Goal: Task Accomplishment & Management: Manage account settings

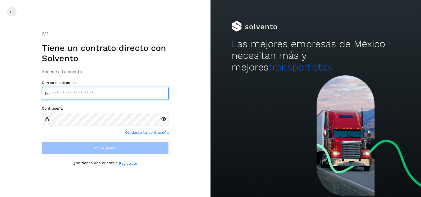
type input "**********"
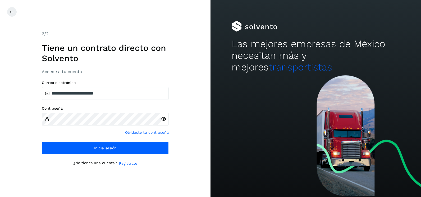
click at [200, 141] on div "**********" at bounding box center [105, 98] width 210 height 197
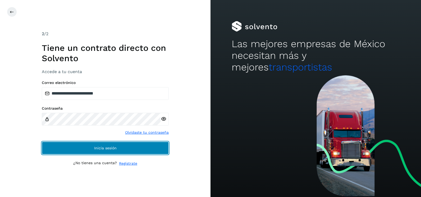
click at [144, 148] on button "Inicia sesión" at bounding box center [105, 147] width 127 height 13
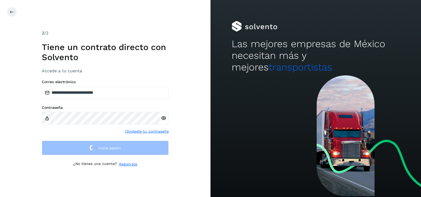
click at [193, 124] on div "**********" at bounding box center [105, 98] width 210 height 197
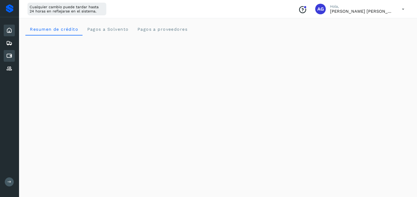
click at [7, 56] on icon at bounding box center [9, 56] width 6 height 6
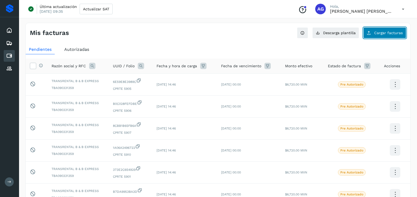
click at [383, 35] on button "Cargar facturas" at bounding box center [384, 32] width 43 height 11
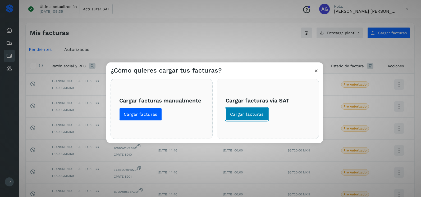
click at [256, 117] on button "Cargar facturas" at bounding box center [246, 114] width 43 height 13
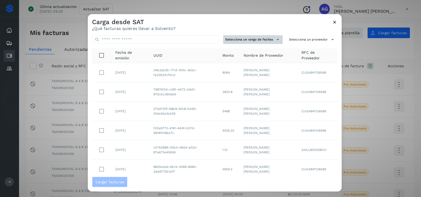
click at [261, 39] on button "Selecciona un rango de fechas" at bounding box center [252, 39] width 59 height 9
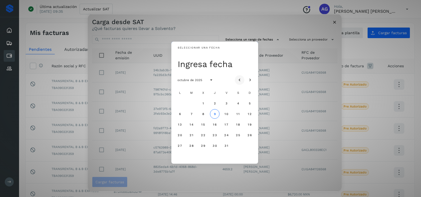
click at [240, 77] on icon "Mes anterior" at bounding box center [239, 79] width 5 height 5
click at [203, 127] on button "17" at bounding box center [203, 124] width 10 height 10
click at [213, 125] on span "18" at bounding box center [214, 124] width 4 height 4
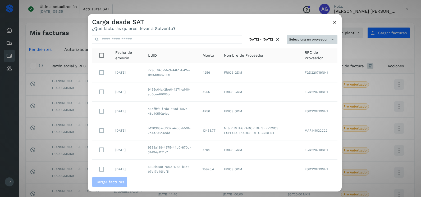
click at [289, 40] on button "Selecciona un proveedor" at bounding box center [312, 39] width 50 height 9
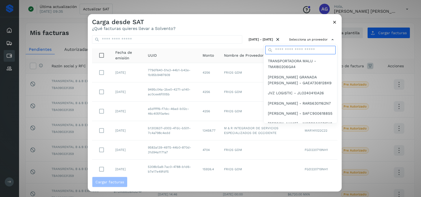
click at [286, 51] on input "text" at bounding box center [300, 50] width 70 height 8
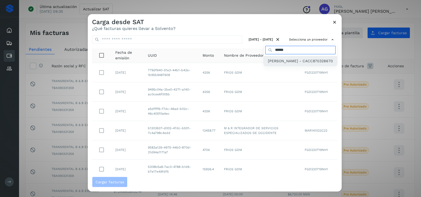
type input "******"
click at [282, 59] on span "[PERSON_NAME] - CACC870328670" at bounding box center [300, 61] width 65 height 6
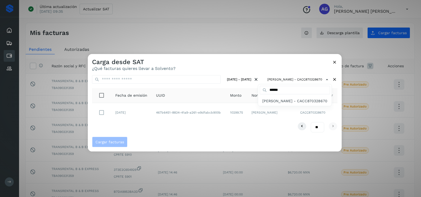
click at [101, 113] on div at bounding box center [298, 152] width 421 height 197
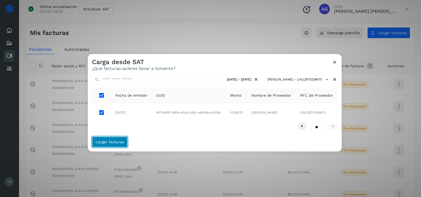
click at [118, 144] on button "Cargar facturas" at bounding box center [109, 141] width 35 height 11
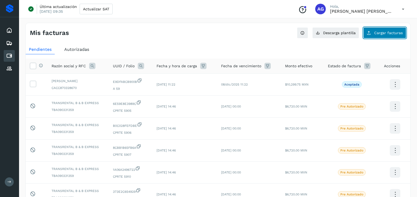
click at [382, 33] on span "Cargar facturas" at bounding box center [388, 33] width 29 height 4
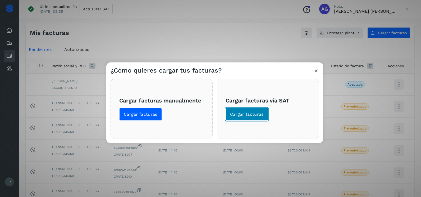
click at [249, 116] on span "Cargar facturas" at bounding box center [247, 114] width 34 height 6
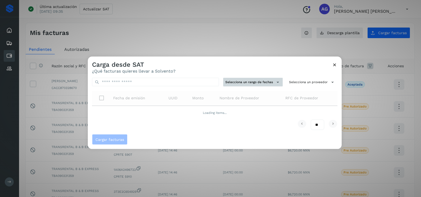
click at [261, 82] on button "Selecciona un rango de fechas" at bounding box center [252, 82] width 59 height 9
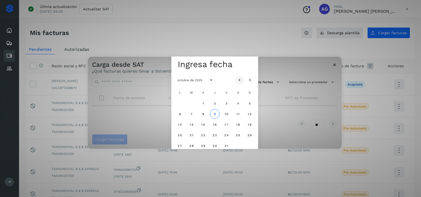
click at [241, 81] on icon "Mes anterior" at bounding box center [239, 79] width 5 height 5
click at [225, 126] on span "19" at bounding box center [226, 124] width 4 height 4
click at [236, 124] on span "20" at bounding box center [237, 124] width 4 height 4
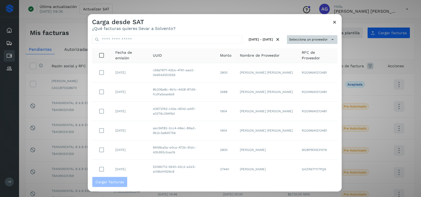
click at [309, 41] on button "Selecciona un proveedor" at bounding box center [312, 39] width 50 height 9
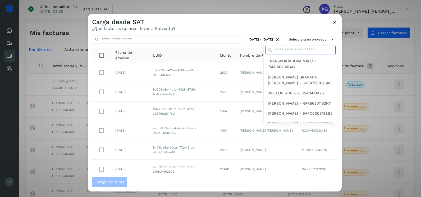
click at [287, 48] on input "text" at bounding box center [300, 50] width 70 height 8
type input "******"
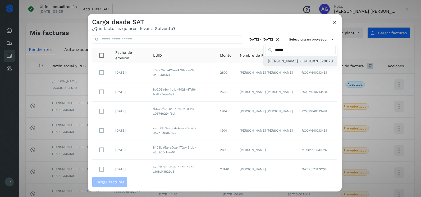
click at [280, 64] on span "[PERSON_NAME] - CACC870328670" at bounding box center [300, 61] width 65 height 6
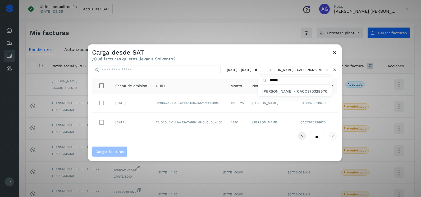
click at [168, 137] on div at bounding box center [298, 142] width 421 height 197
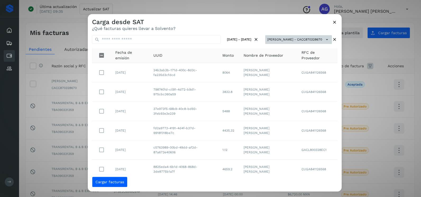
click at [284, 37] on button "[PERSON_NAME] - CACC870328670" at bounding box center [298, 39] width 67 height 9
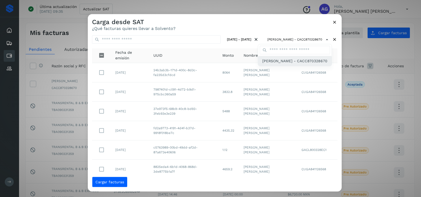
click at [275, 63] on span "[PERSON_NAME] - CACC870328670" at bounding box center [294, 61] width 65 height 6
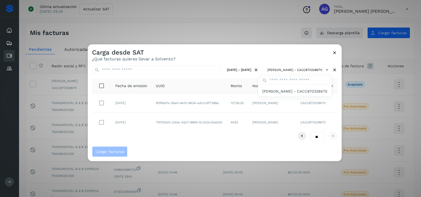
click at [102, 122] on div at bounding box center [298, 142] width 421 height 197
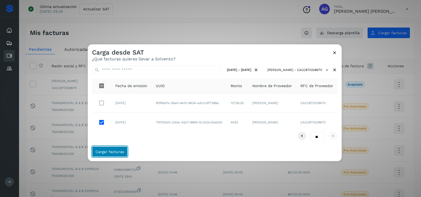
click at [121, 153] on span "Cargar facturas" at bounding box center [109, 151] width 29 height 4
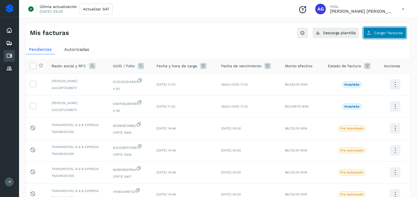
click at [381, 34] on span "Cargar facturas" at bounding box center [388, 33] width 29 height 4
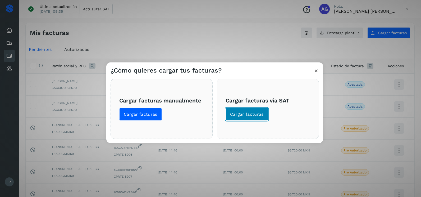
click at [249, 116] on span "Cargar facturas" at bounding box center [247, 114] width 34 height 6
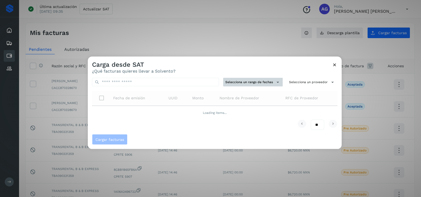
click at [239, 86] on button "Selecciona un rango de fechas" at bounding box center [252, 82] width 59 height 9
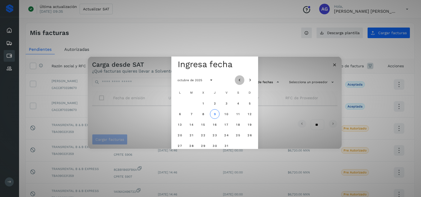
click at [239, 80] on icon "Mes anterior" at bounding box center [239, 79] width 5 height 5
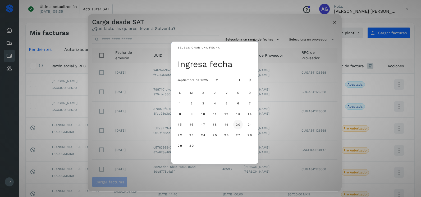
click at [236, 122] on button "20" at bounding box center [238, 124] width 10 height 10
click at [248, 124] on span "21" at bounding box center [249, 124] width 4 height 4
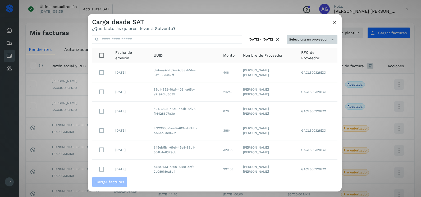
click at [293, 41] on button "Selecciona un proveedor" at bounding box center [312, 39] width 50 height 9
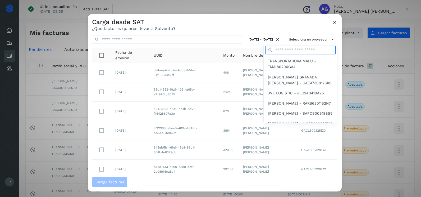
click at [280, 52] on input "text" at bounding box center [300, 50] width 70 height 8
type input "******"
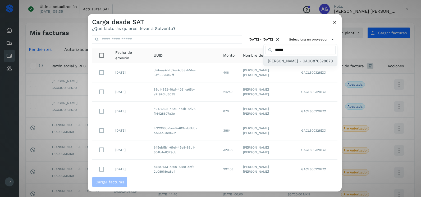
click at [282, 64] on span "[PERSON_NAME] - CACC870328670" at bounding box center [300, 61] width 65 height 6
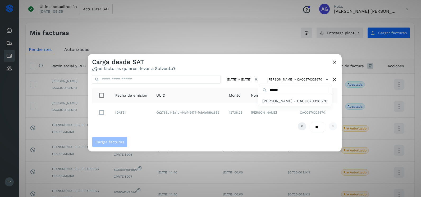
click at [136, 133] on div at bounding box center [298, 152] width 421 height 197
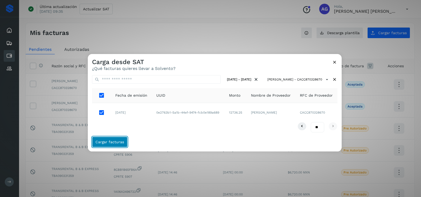
click at [111, 144] on button "Cargar facturas" at bounding box center [109, 141] width 35 height 11
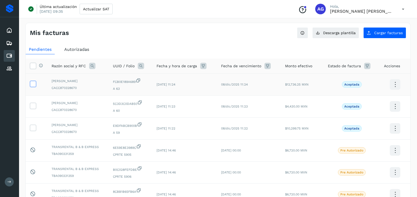
click at [32, 83] on icon at bounding box center [33, 84] width 6 height 6
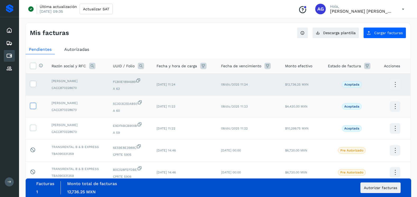
click at [33, 107] on icon at bounding box center [33, 106] width 6 height 6
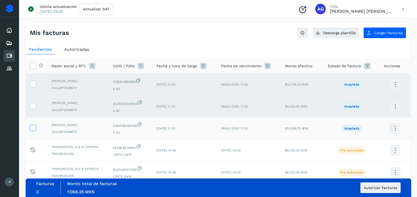
click at [33, 127] on icon at bounding box center [33, 127] width 6 height 6
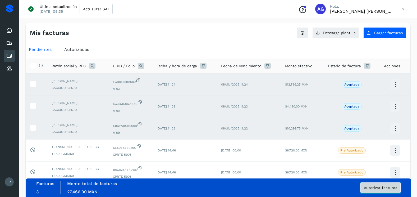
click at [374, 186] on span "Autorizar facturas" at bounding box center [380, 187] width 33 height 4
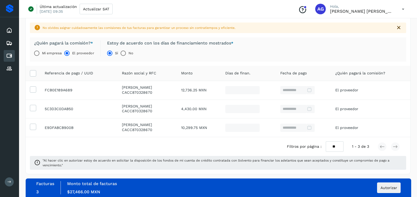
scroll to position [32, 0]
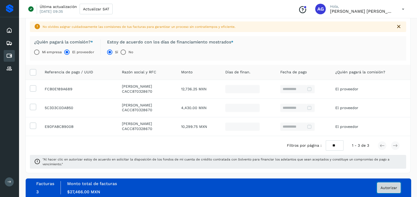
click at [380, 189] on span "Autorizar" at bounding box center [388, 187] width 17 height 4
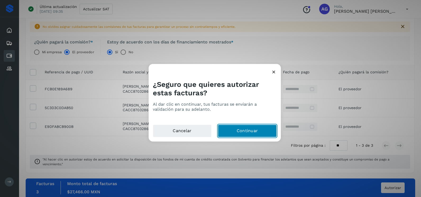
click at [239, 135] on button "Continuar" at bounding box center [247, 130] width 59 height 13
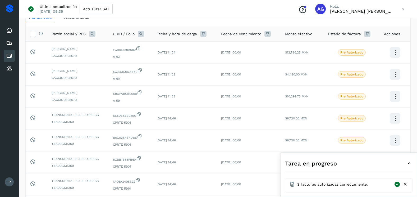
click at [406, 182] on icon at bounding box center [405, 184] width 6 height 6
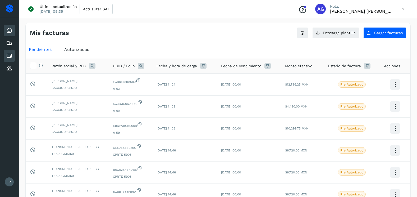
click at [9, 34] on div "Inicio" at bounding box center [9, 31] width 11 height 12
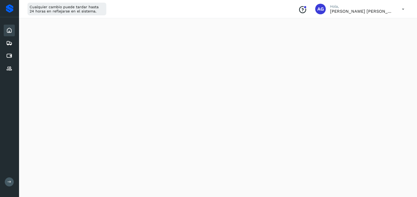
scroll to position [238, 0]
